Goal: Find specific page/section: Find specific page/section

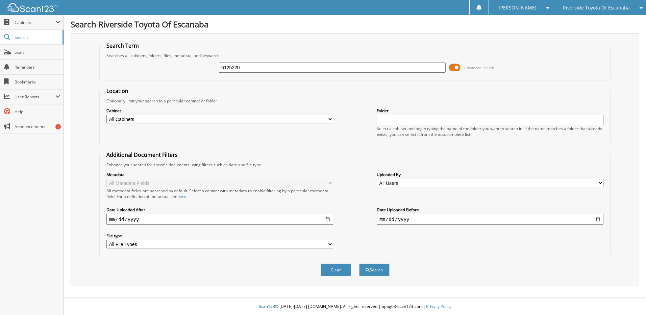
type input "6125320"
click at [359, 264] on button "Search" at bounding box center [374, 270] width 30 height 13
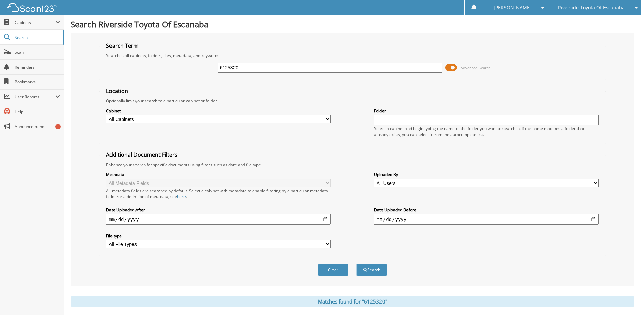
scroll to position [104, 0]
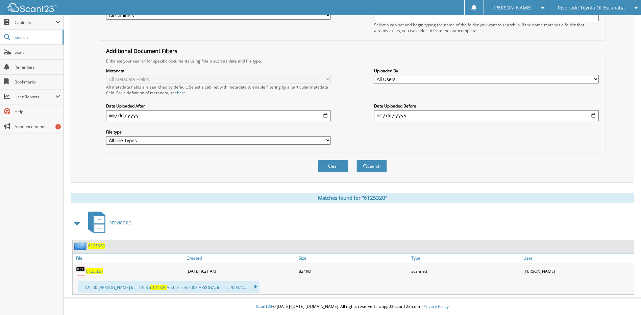
click at [99, 248] on span "6125320" at bounding box center [96, 246] width 17 height 6
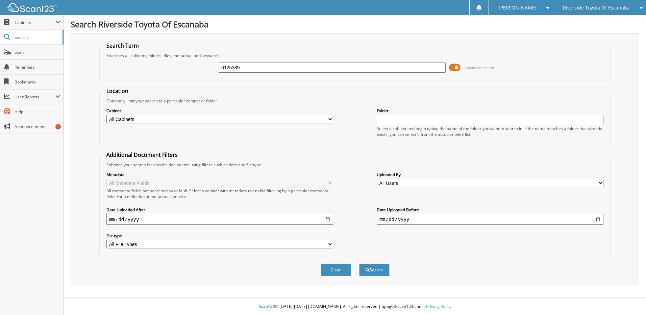
type input "6125389"
click at [359, 264] on button "Search" at bounding box center [374, 270] width 30 height 13
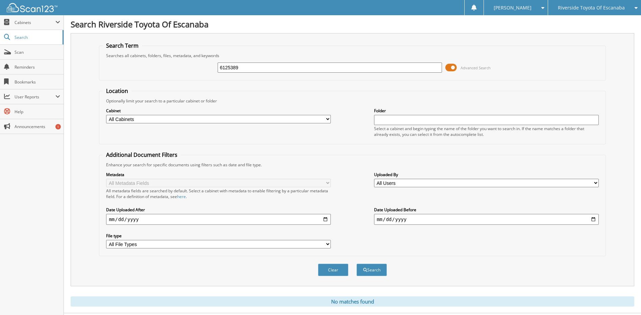
click at [263, 71] on input "6125389" at bounding box center [330, 68] width 225 height 10
click at [357, 264] on button "Search" at bounding box center [372, 270] width 30 height 13
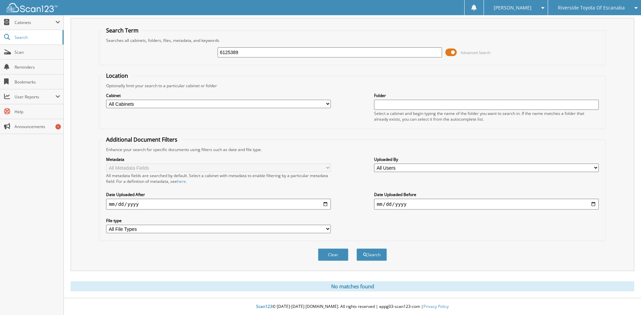
click at [254, 62] on fieldset "Search Term Searches all cabinets, folders, files, metadata, and keywords 61253…" at bounding box center [352, 46] width 507 height 39
click at [258, 56] on input "6125389" at bounding box center [330, 52] width 225 height 10
type input "6125415"
click at [357, 248] on button "Search" at bounding box center [372, 254] width 30 height 13
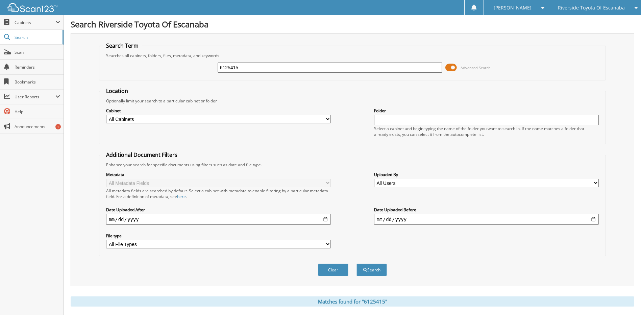
scroll to position [104, 0]
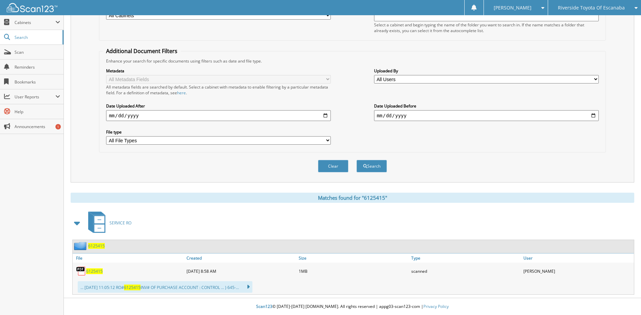
click at [94, 270] on span "6125415" at bounding box center [94, 271] width 17 height 6
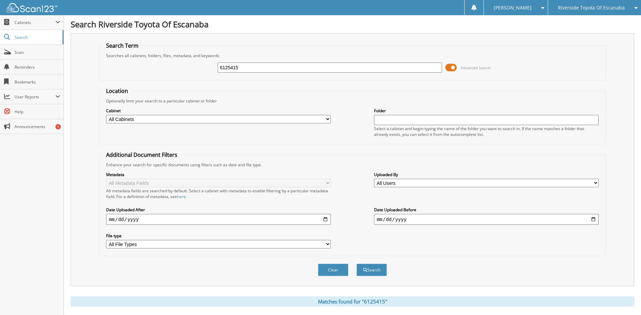
click at [292, 68] on input "6125415" at bounding box center [330, 68] width 225 height 10
type input "6125389"
click at [357, 264] on button "Search" at bounding box center [372, 270] width 30 height 13
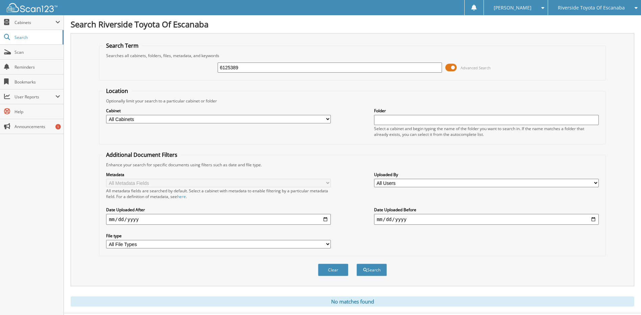
scroll to position [16, 0]
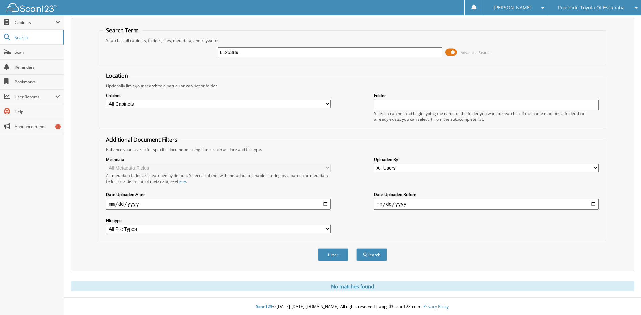
click at [342, 53] on input "6125389" at bounding box center [330, 52] width 225 height 10
type input "110836535"
click at [357, 248] on button "Search" at bounding box center [372, 254] width 30 height 13
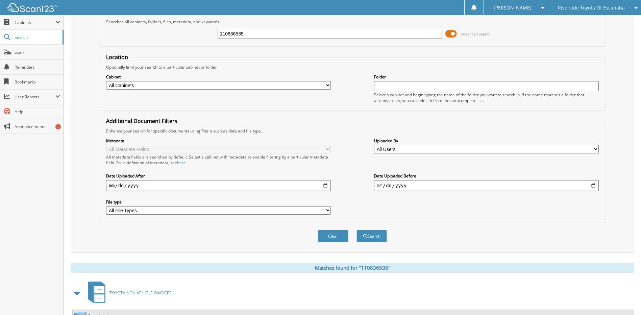
scroll to position [100, 0]
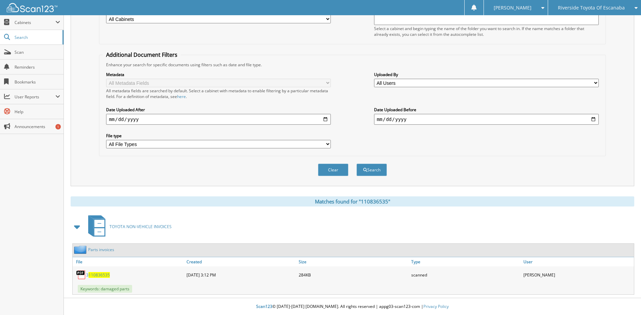
click at [101, 274] on span "110836535" at bounding box center [99, 275] width 21 height 6
click at [118, 226] on span "TOYOTA NON-VEHICLE INVOICES" at bounding box center [141, 227] width 62 height 6
